Goal: Leave review/rating

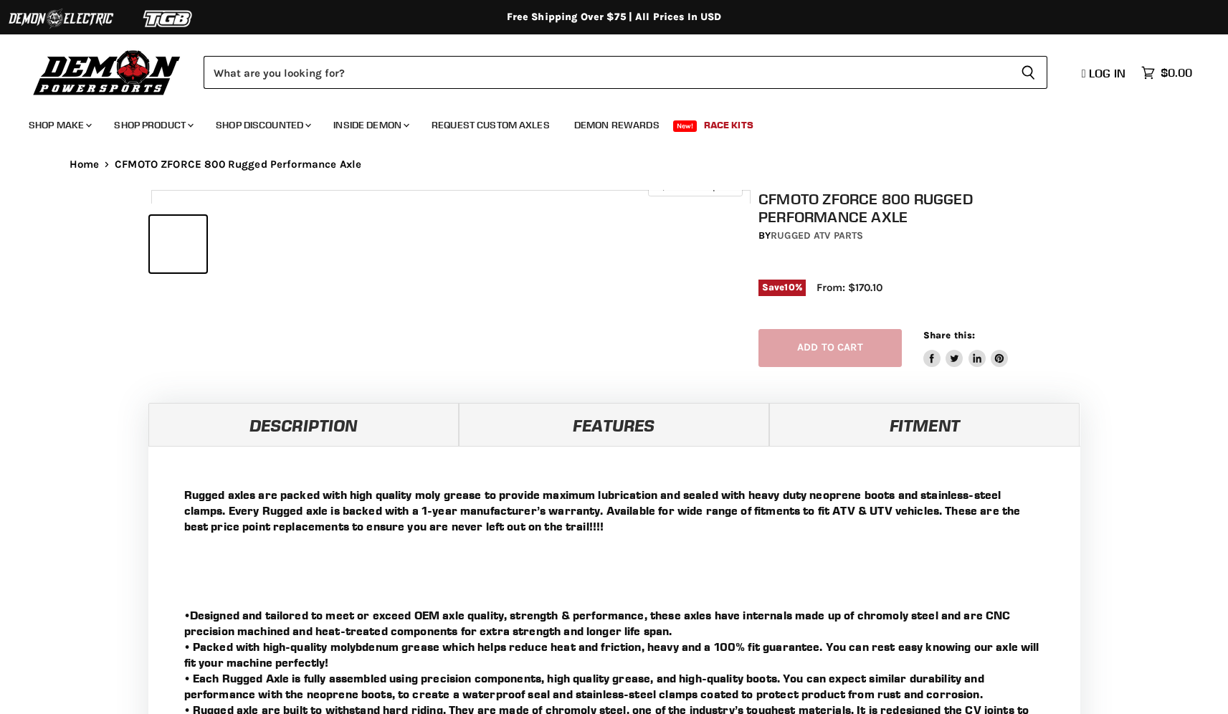
select select "******"
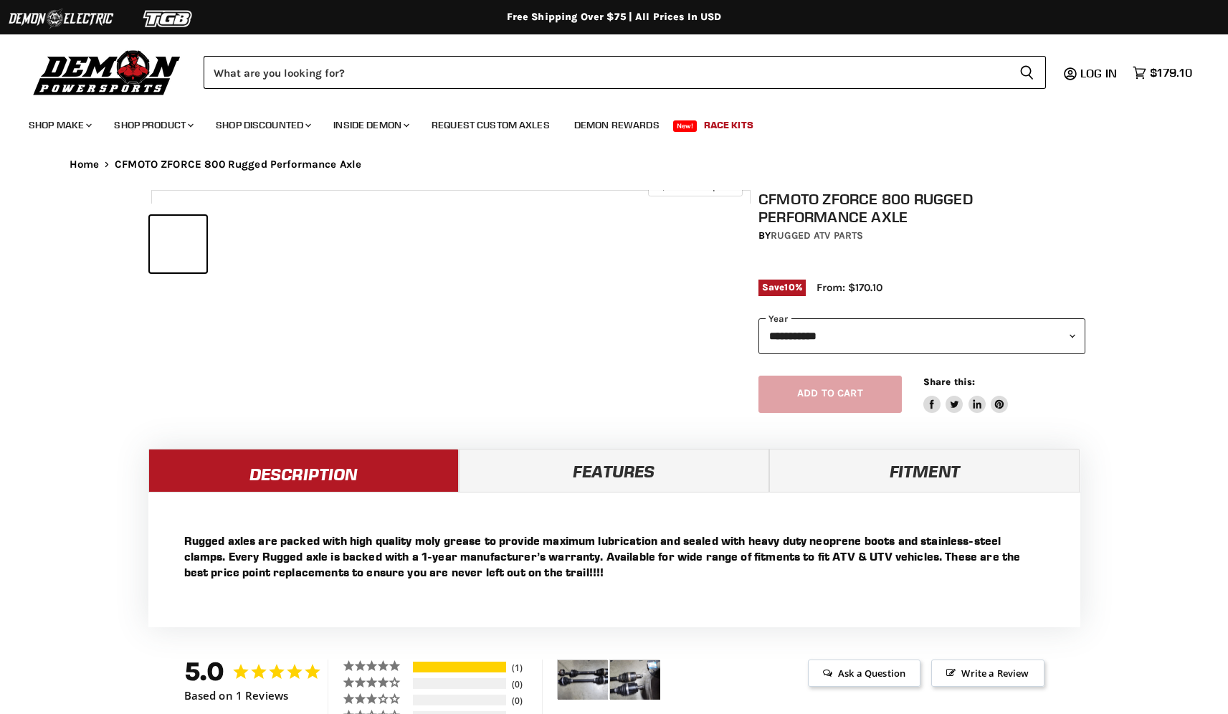
select select "******"
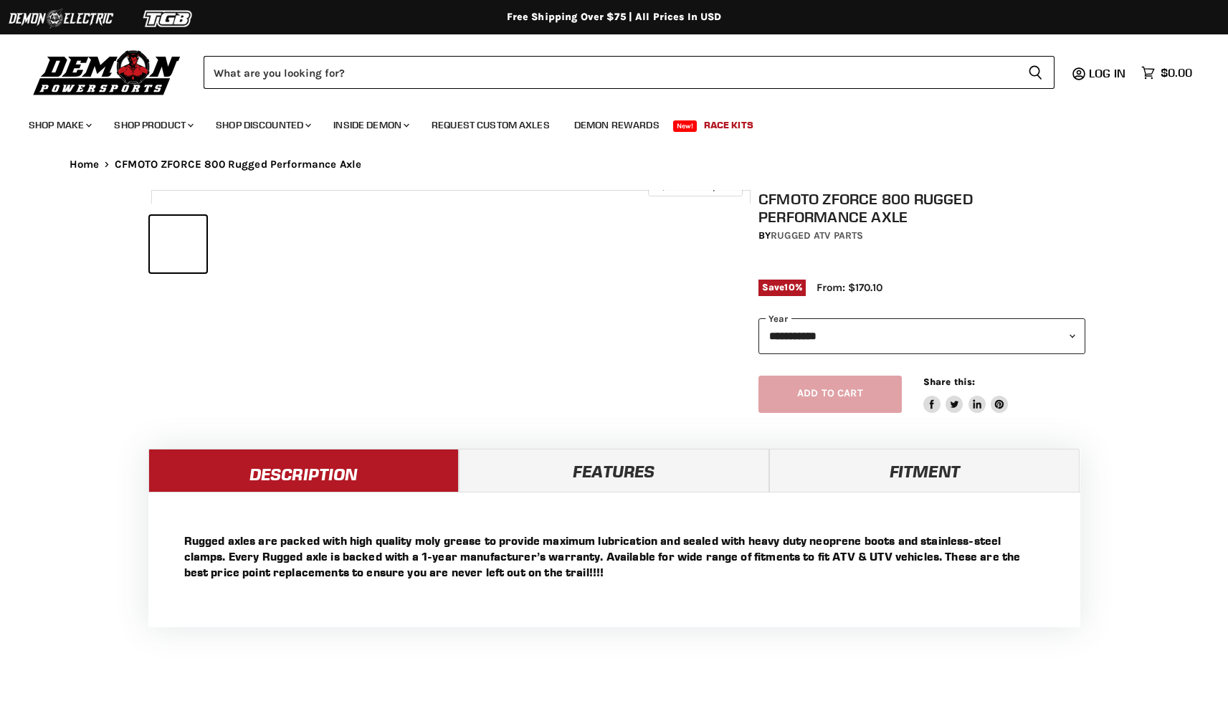
select select "******"
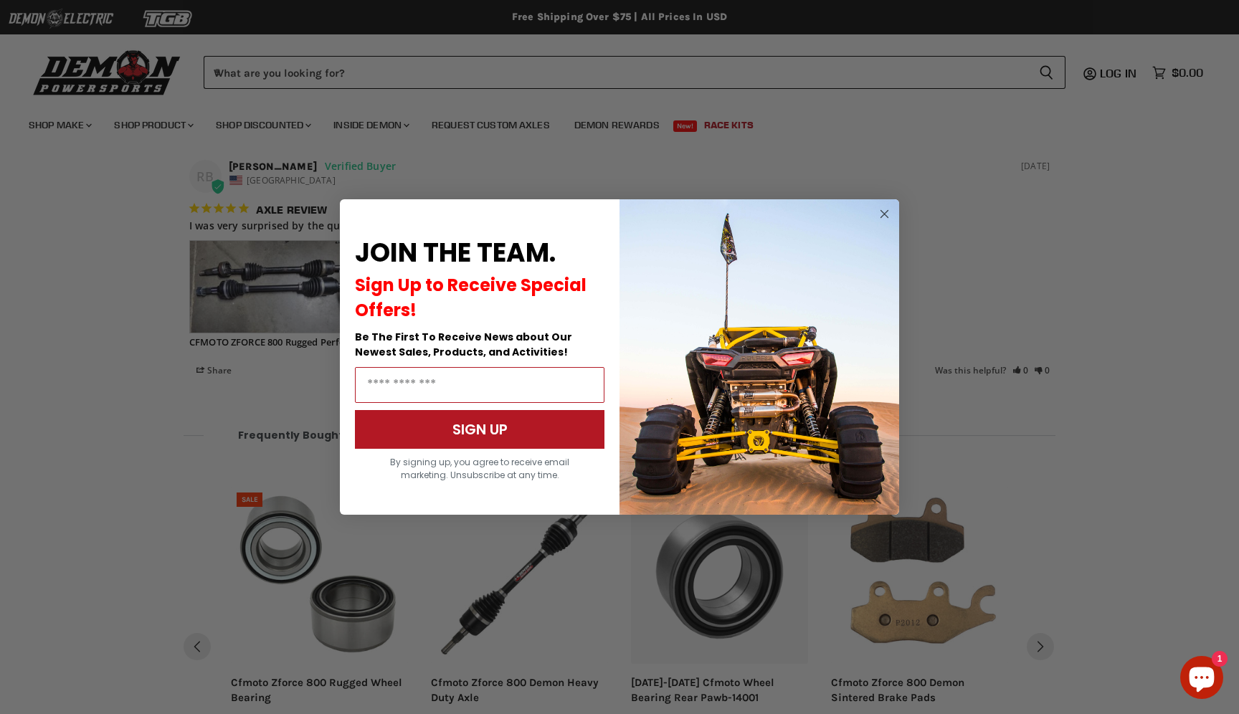
scroll to position [1100, 0]
